Goal: Complete application form: Complete application form

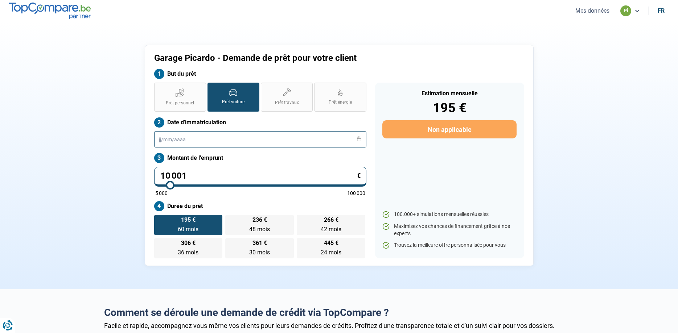
click at [177, 142] on input "text" at bounding box center [260, 139] width 212 height 16
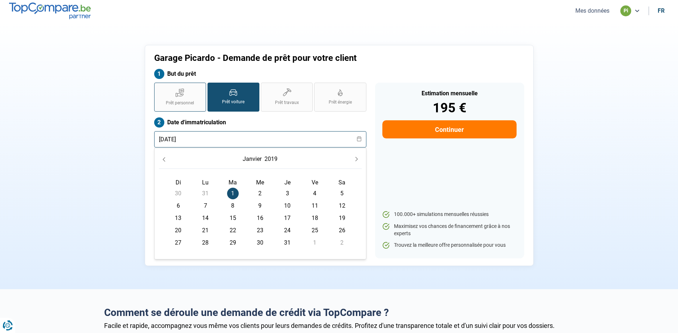
type input "[DATE]"
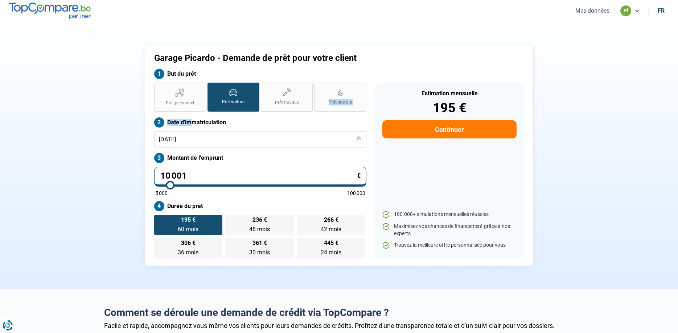
drag, startPoint x: 182, startPoint y: 97, endPoint x: 206, endPoint y: 116, distance: 30.3
click at [195, 128] on div "Prêt personnel Prêt voiture Prêt travaux Prêt énergie Prêt voiture Date d'immat…" at bounding box center [260, 171] width 221 height 176
click at [231, 99] on label "Prêt voiture" at bounding box center [233, 97] width 52 height 29
click at [212, 87] on input "Prêt voiture" at bounding box center [209, 85] width 5 height 5
click at [232, 97] on label "Prêt voiture" at bounding box center [233, 97] width 52 height 29
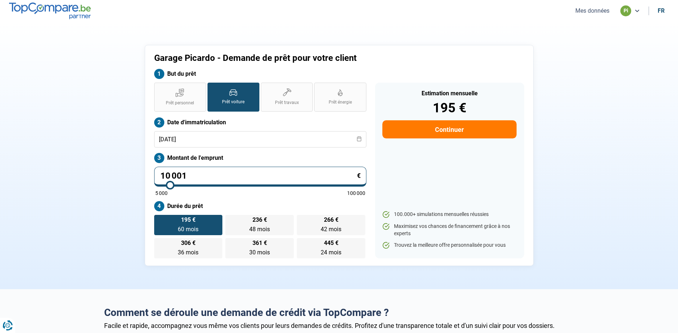
click at [212, 87] on input "Prêt voiture" at bounding box center [209, 85] width 5 height 5
drag, startPoint x: 193, startPoint y: 177, endPoint x: 98, endPoint y: 184, distance: 95.6
click at [154, 184] on input "10 001" at bounding box center [260, 177] width 212 height 20
type input "8"
type input "5000"
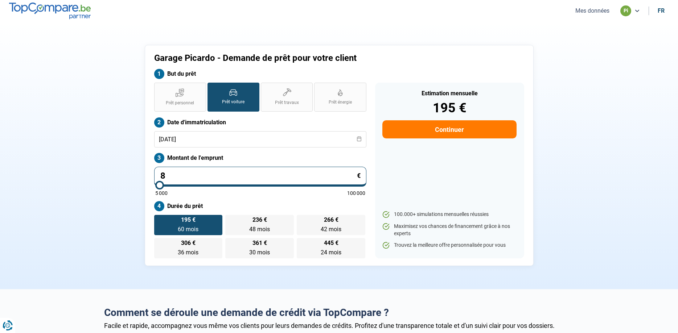
type input "83"
type input "5000"
type input "839"
type input "5000"
type input "8 390"
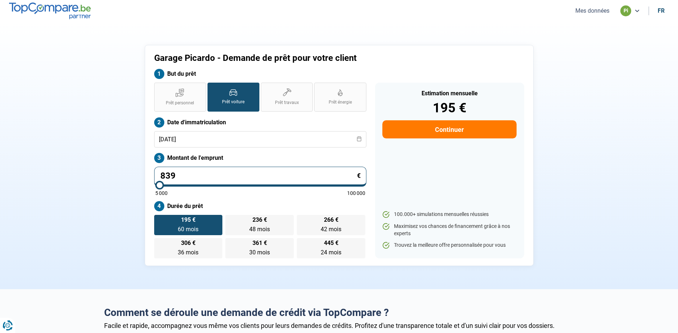
type input "8500"
type input "8 390"
click at [218, 178] on input "8 390" at bounding box center [260, 177] width 212 height 20
type input "8500"
radio input "true"
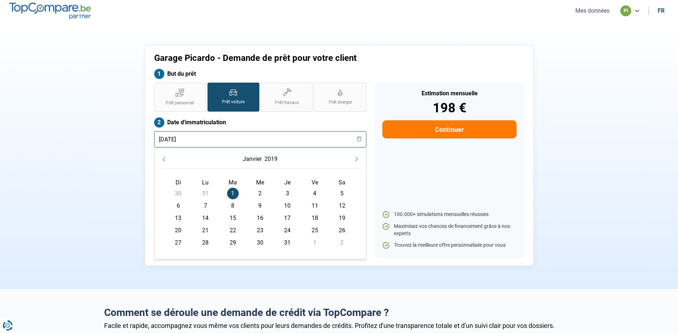
click at [166, 137] on input "[DATE]" at bounding box center [260, 139] width 212 height 16
type input "[DATE]"
drag, startPoint x: 234, startPoint y: 119, endPoint x: 237, endPoint y: 120, distance: 3.6
click at [237, 120] on label "Date d'immatriculation" at bounding box center [260, 123] width 212 height 10
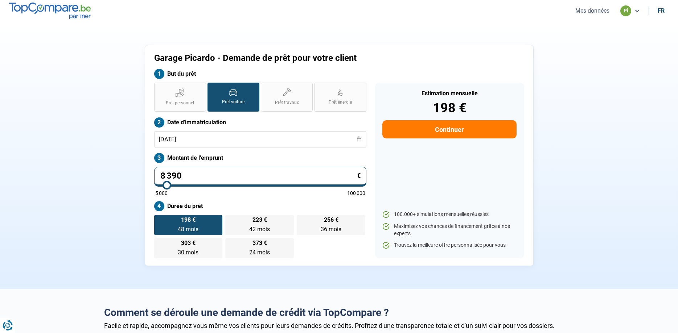
click at [196, 225] on label "198 € 48 mois 48 mois" at bounding box center [188, 225] width 69 height 20
click at [159, 220] on input "198 € 48 mois 48 mois" at bounding box center [156, 217] width 5 height 5
click at [435, 132] on button "Continuer" at bounding box center [449, 129] width 134 height 18
select select "32"
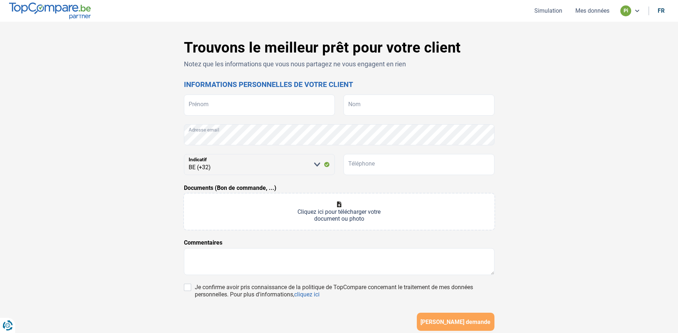
click at [338, 206] on input "Documents (Bon de commande, ...)" at bounding box center [339, 212] width 310 height 36
type input "C:\fakepath\bon de commande i10.pdf"
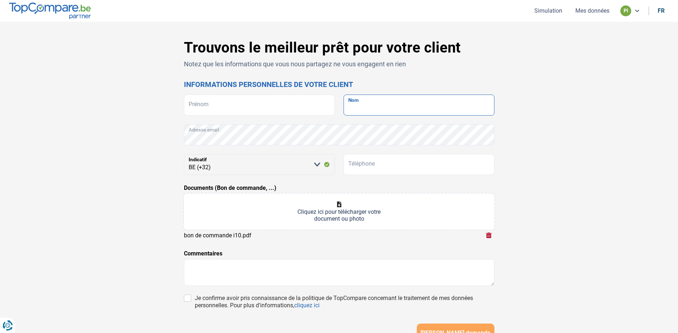
click at [373, 106] on input "Nom" at bounding box center [419, 105] width 151 height 21
click at [189, 106] on input "Prénom" at bounding box center [259, 105] width 151 height 21
type input "[PERSON_NAME]"
click at [354, 108] on input "Nom" at bounding box center [419, 105] width 151 height 21
type input "christiaens"
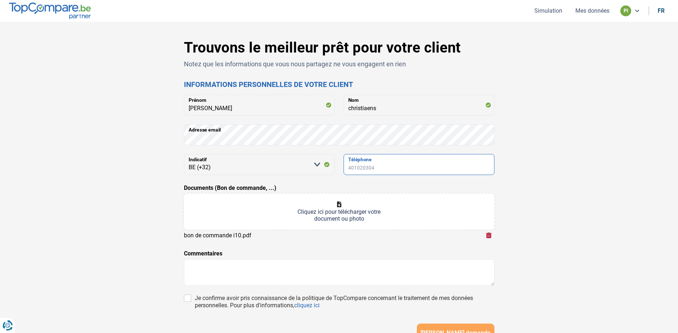
click at [363, 163] on input "Téléphone" at bounding box center [419, 164] width 151 height 21
type input "0471090730"
click at [190, 300] on input "Je confirme avoir pris connaissance de la politique de TopCompare concernant le…" at bounding box center [187, 298] width 7 height 7
checkbox input "true"
click at [198, 267] on textarea at bounding box center [339, 272] width 310 height 27
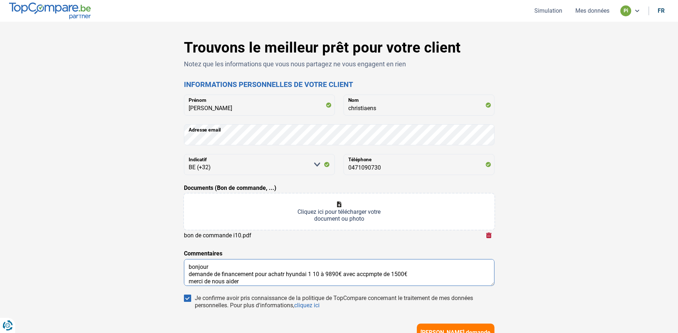
scroll to position [13, 0]
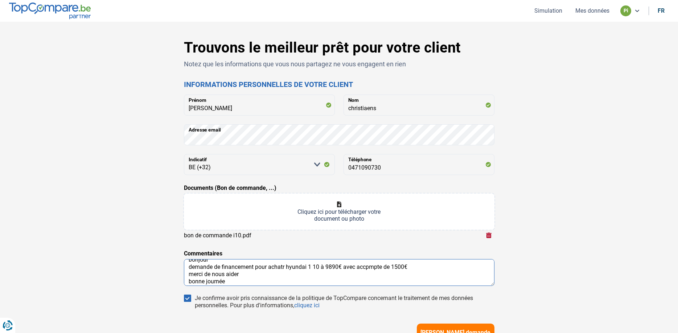
click at [284, 267] on textarea "bonjour demande de financement pour achatr hyundai 1 10 à 9890€ avec accpmpte d…" at bounding box center [339, 272] width 310 height 27
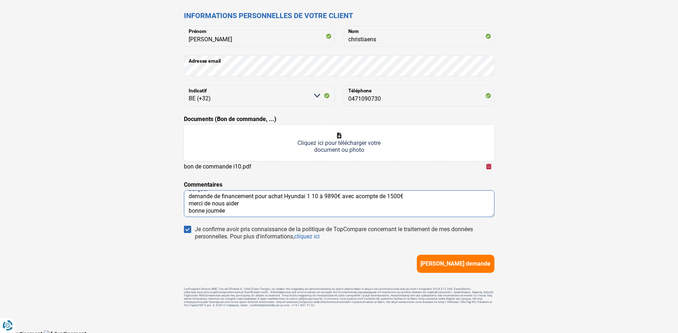
scroll to position [75, 0]
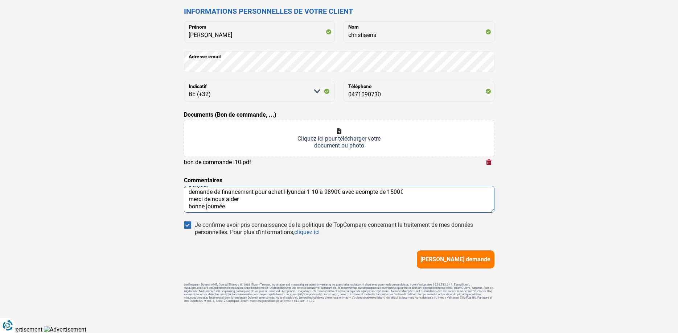
type textarea "bonjour demande de financement pour achat Hyundai 1 10 à 9890€ avec acompte de …"
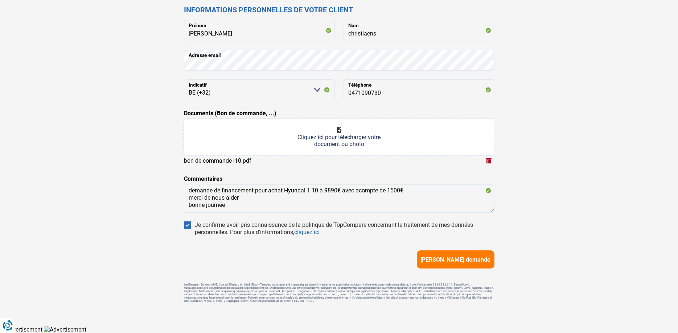
drag, startPoint x: 458, startPoint y: 259, endPoint x: 452, endPoint y: 253, distance: 8.7
click at [457, 257] on span "[PERSON_NAME] demande" at bounding box center [455, 259] width 70 height 7
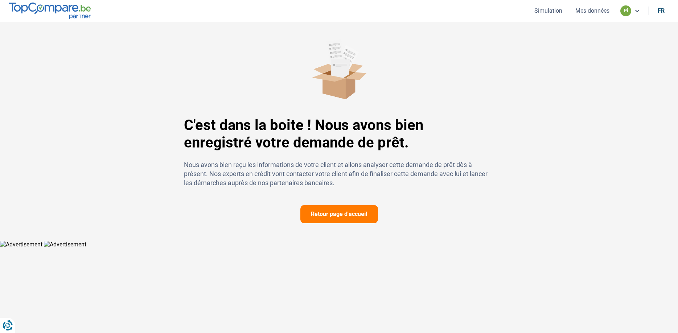
click at [554, 12] on button "Simulation" at bounding box center [548, 11] width 32 height 8
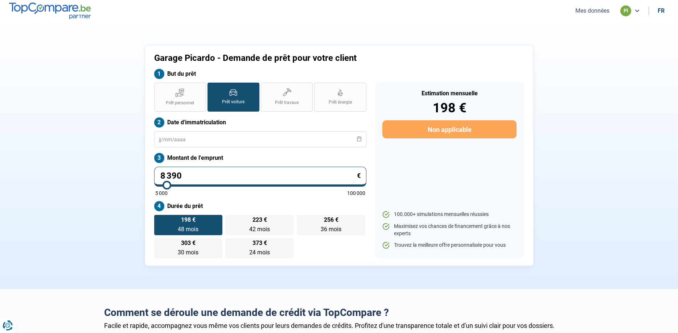
click at [589, 10] on button "Mes données" at bounding box center [592, 11] width 38 height 8
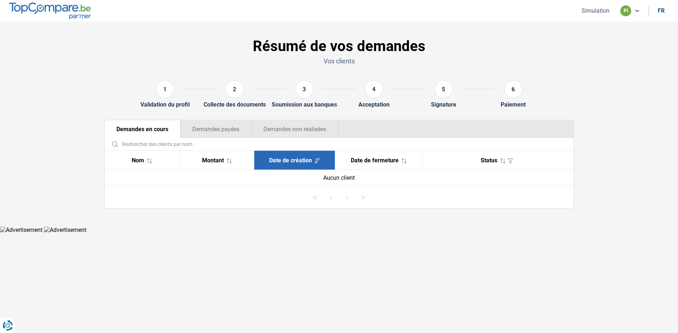
click at [237, 132] on button "Demandes payées" at bounding box center [215, 128] width 71 height 17
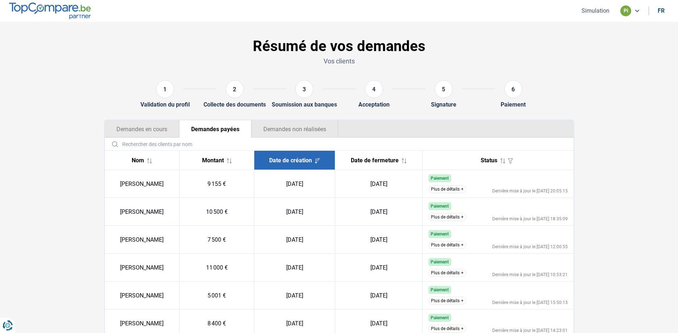
drag, startPoint x: 291, startPoint y: 128, endPoint x: 217, endPoint y: 132, distance: 73.4
click at [257, 132] on button "Demandes non réalisées" at bounding box center [294, 128] width 87 height 17
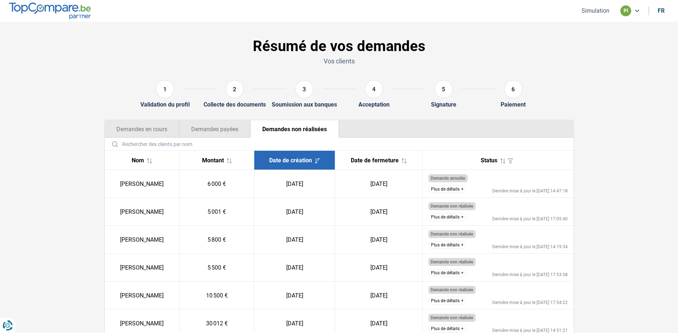
click at [224, 124] on button "Demandes payées" at bounding box center [214, 128] width 71 height 17
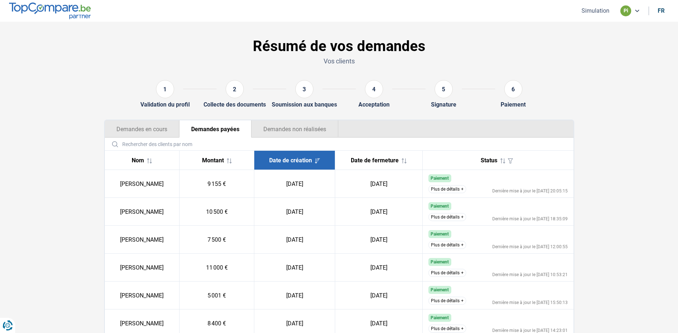
click at [163, 129] on button "Demandes en cours" at bounding box center [142, 128] width 74 height 17
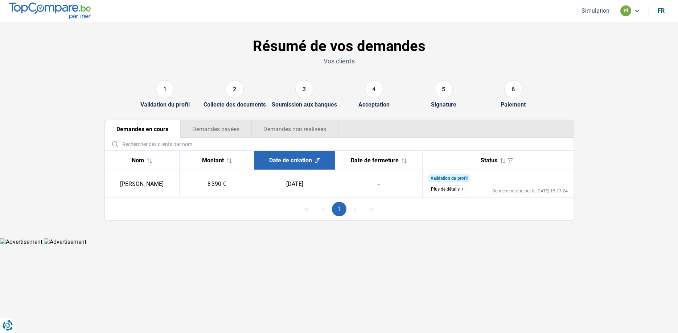
drag, startPoint x: 440, startPoint y: 190, endPoint x: 447, endPoint y: 185, distance: 8.5
click at [445, 186] on button "Plus de détails" at bounding box center [447, 189] width 38 height 8
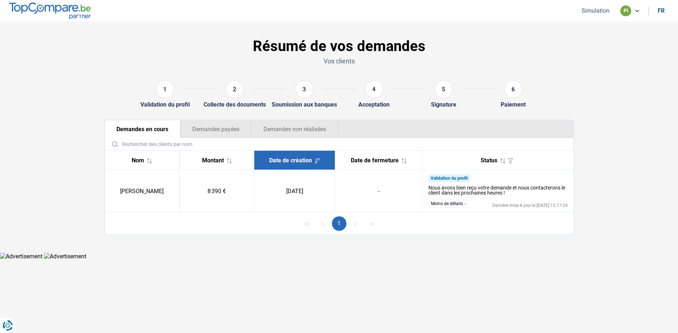
click at [278, 133] on button "Demandes non réalisées" at bounding box center [294, 128] width 87 height 17
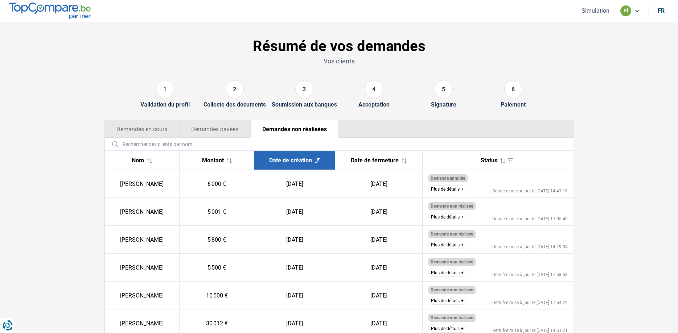
click at [155, 137] on button "Demandes en cours" at bounding box center [142, 128] width 74 height 17
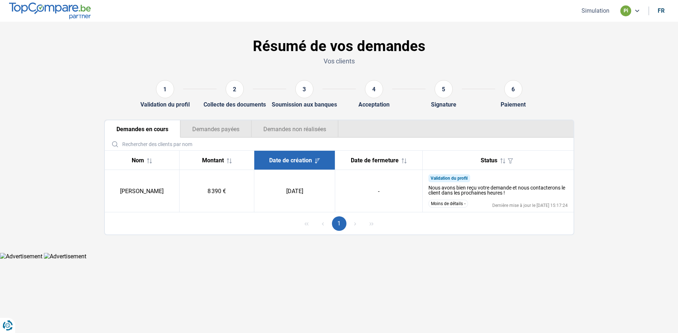
click at [232, 130] on button "Demandes payées" at bounding box center [215, 128] width 71 height 17
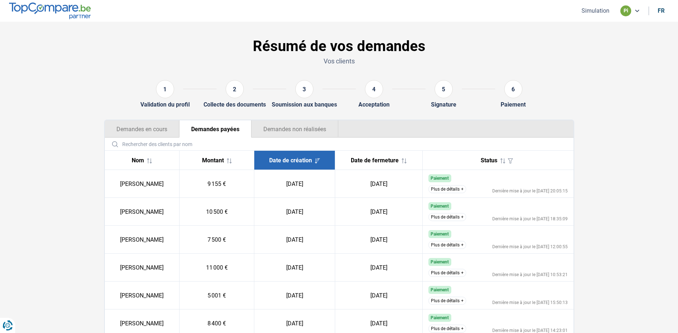
click at [156, 128] on button "Demandes en cours" at bounding box center [142, 128] width 74 height 17
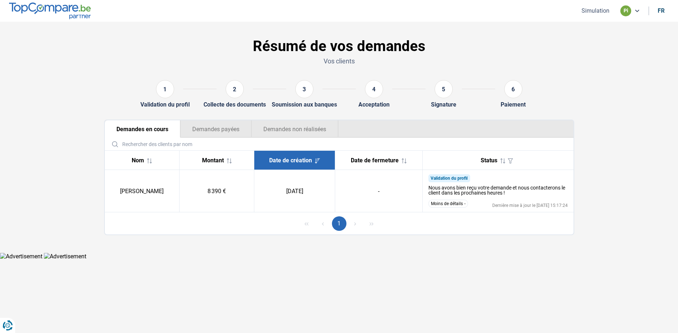
click at [205, 133] on button "Demandes payées" at bounding box center [215, 128] width 71 height 17
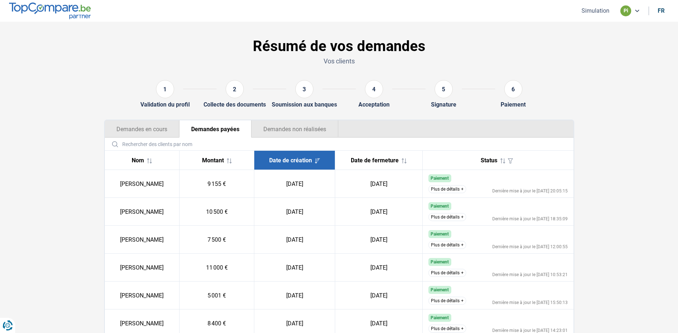
click at [283, 129] on button "Demandes non réalisées" at bounding box center [294, 128] width 87 height 17
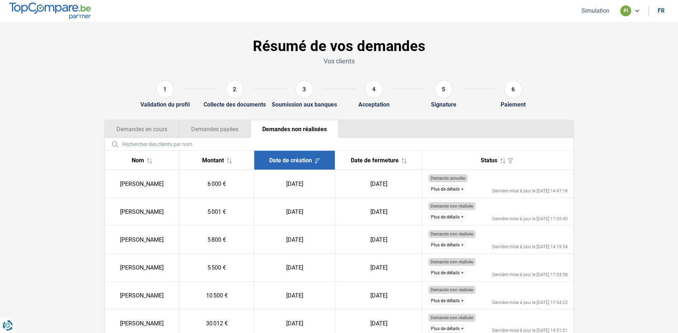
click at [138, 133] on button "Demandes en cours" at bounding box center [142, 128] width 74 height 17
